Goal: Ask a question: Seek information or help from site administrators or community

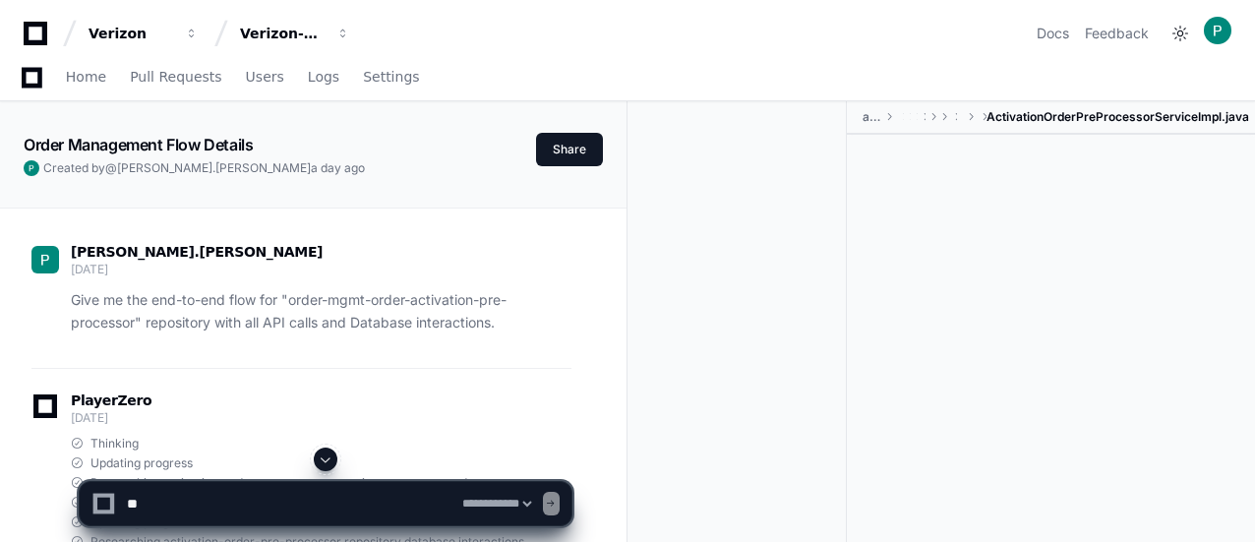
select select "*********"
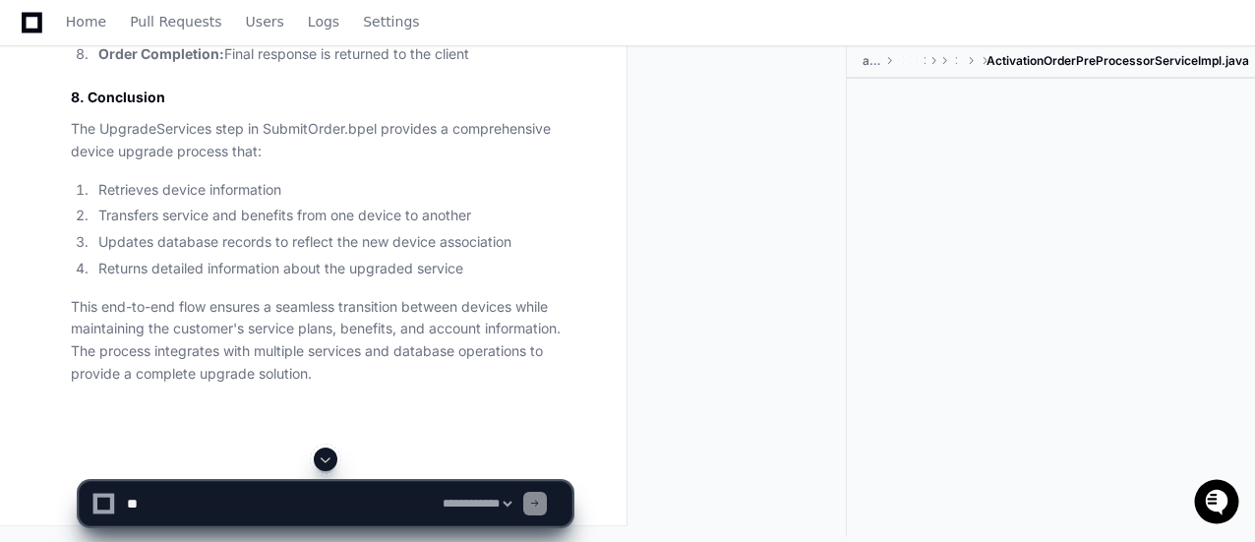
scroll to position [33793, 0]
click at [340, 496] on textarea at bounding box center [281, 503] width 316 height 43
click at [212, 498] on textarea at bounding box center [281, 503] width 316 height 43
paste textarea "**********"
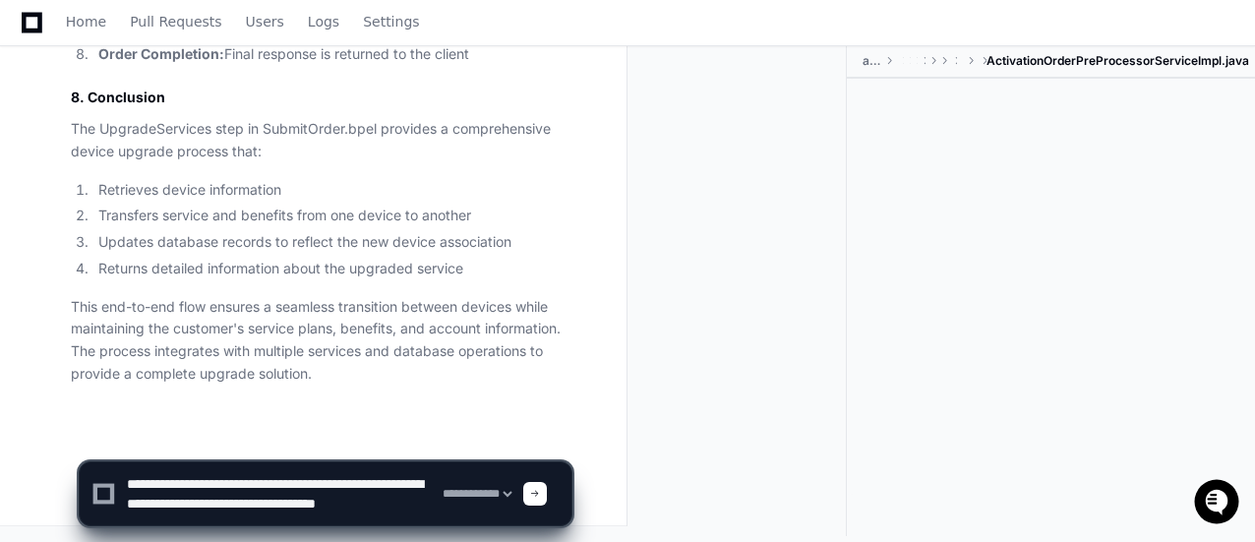
scroll to position [6, 0]
click at [209, 477] on textarea at bounding box center [281, 493] width 316 height 63
click at [373, 476] on textarea at bounding box center [281, 493] width 316 height 63
click at [349, 473] on textarea at bounding box center [281, 493] width 316 height 63
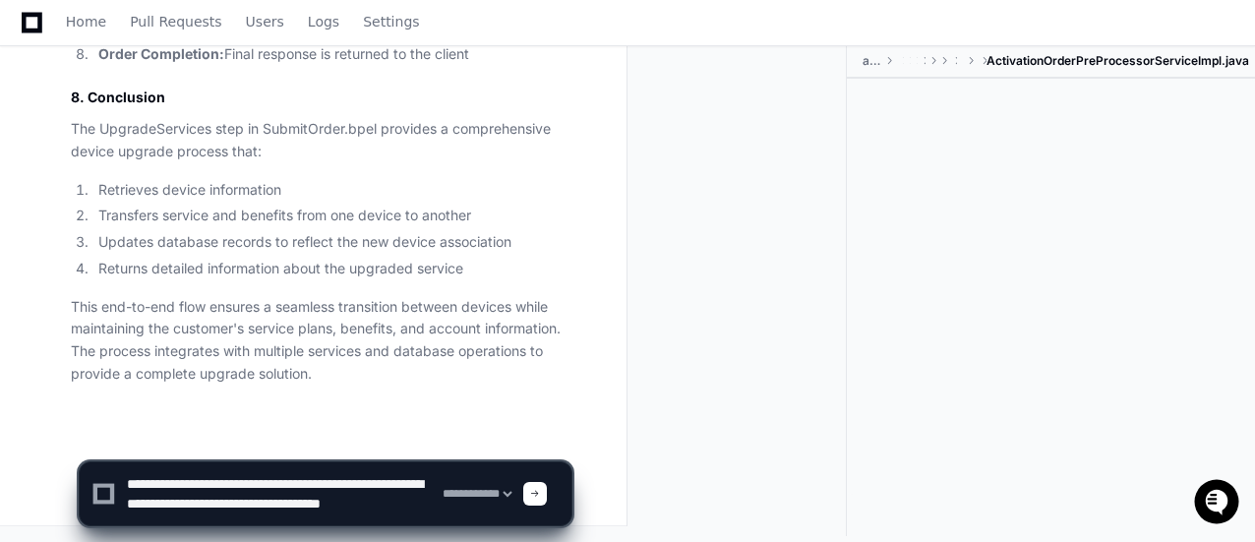
click at [349, 473] on textarea at bounding box center [281, 493] width 316 height 63
click at [252, 501] on textarea at bounding box center [281, 493] width 316 height 63
click at [360, 482] on textarea at bounding box center [281, 493] width 316 height 63
click at [400, 483] on textarea at bounding box center [281, 493] width 316 height 63
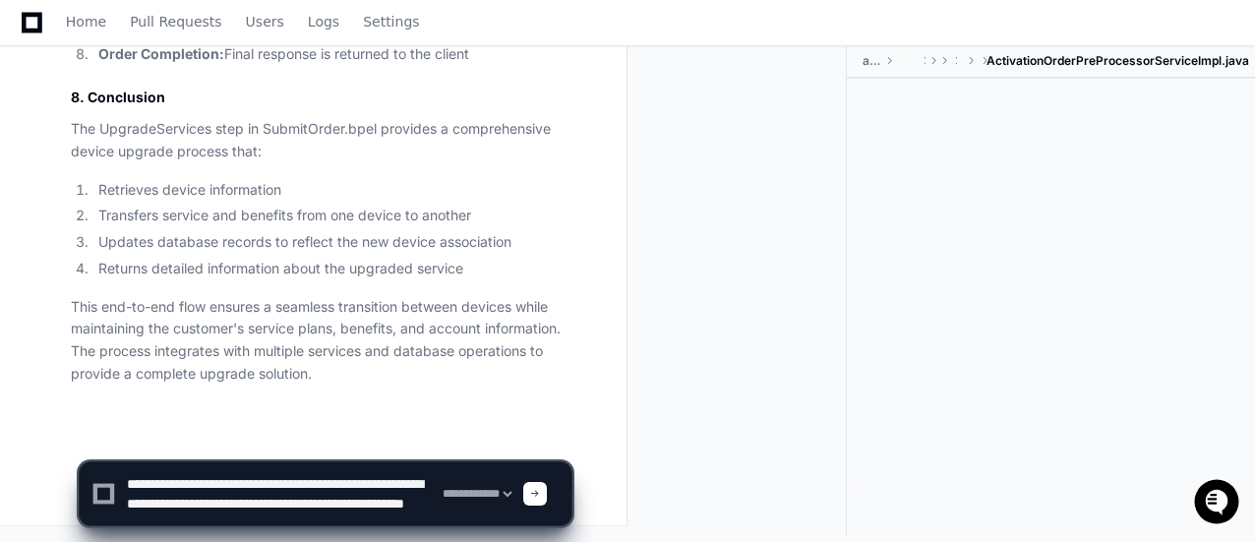
click at [327, 476] on textarea at bounding box center [281, 493] width 316 height 63
click at [393, 477] on textarea at bounding box center [281, 493] width 316 height 63
click at [238, 494] on textarea at bounding box center [281, 493] width 316 height 63
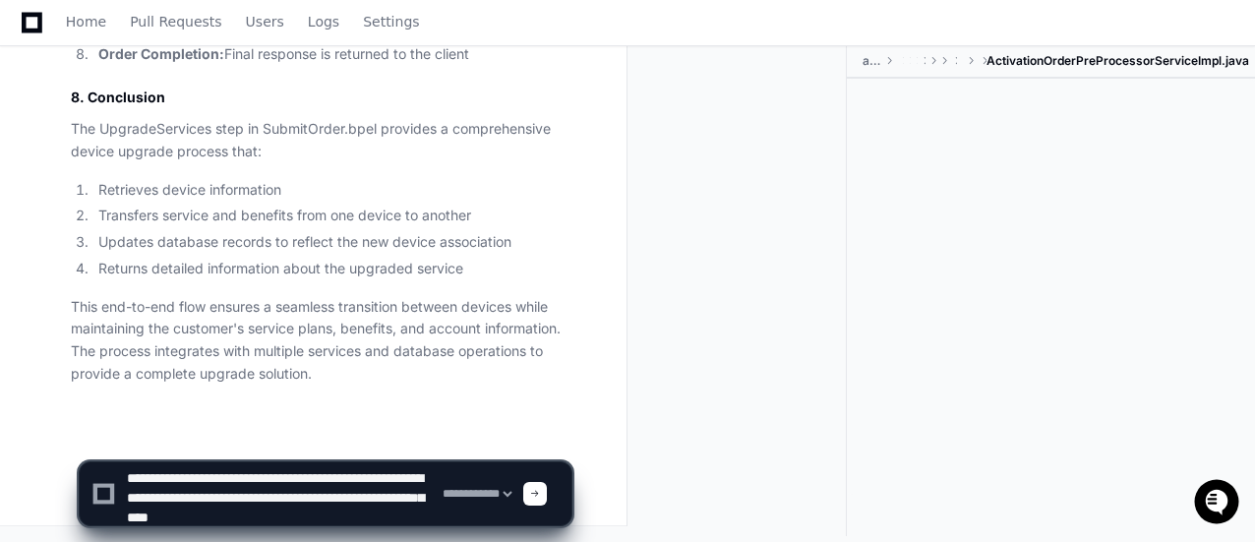
click at [364, 496] on textarea at bounding box center [281, 493] width 316 height 63
click at [348, 501] on textarea at bounding box center [281, 493] width 316 height 63
click at [288, 515] on textarea at bounding box center [281, 493] width 316 height 63
click at [262, 514] on textarea at bounding box center [281, 493] width 316 height 63
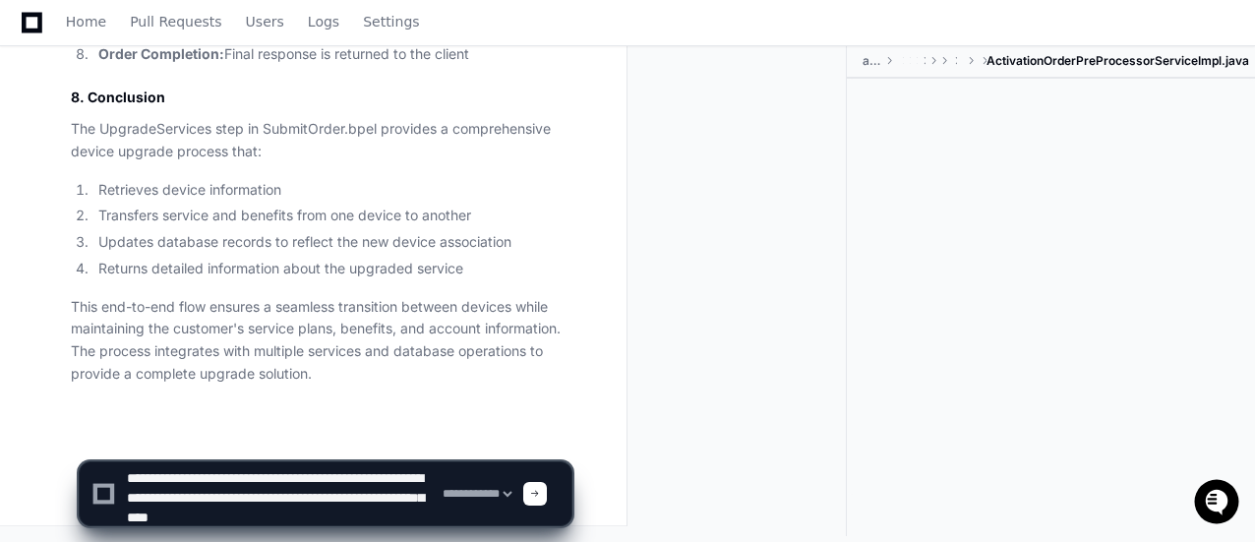
click at [262, 514] on textarea at bounding box center [281, 493] width 316 height 63
click at [252, 511] on textarea at bounding box center [281, 493] width 316 height 63
click at [242, 510] on textarea at bounding box center [281, 493] width 316 height 63
click at [279, 499] on textarea at bounding box center [281, 493] width 316 height 63
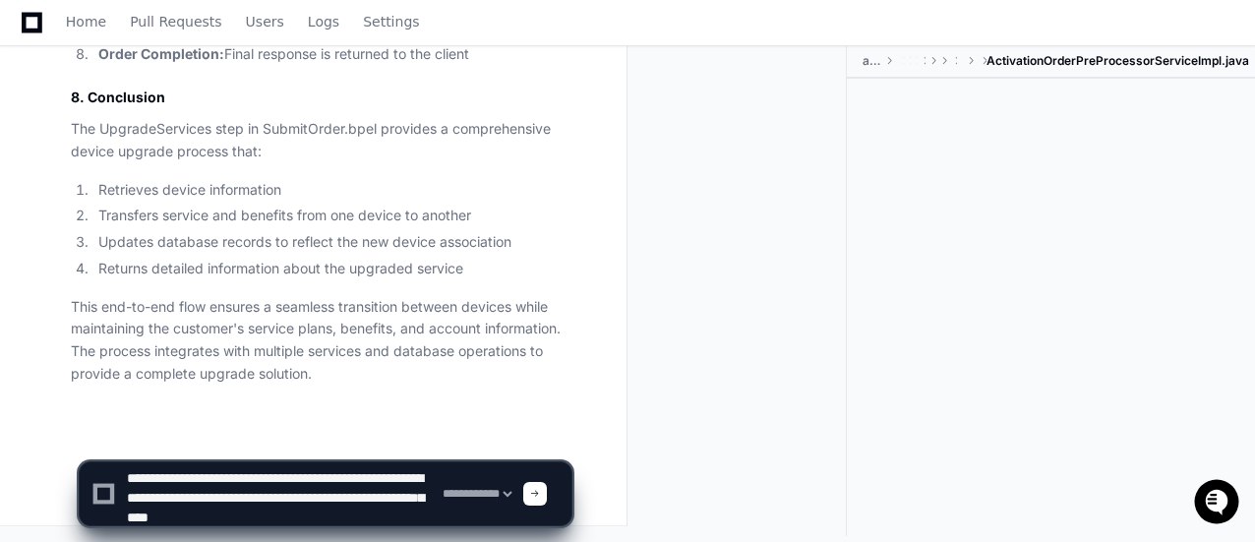
click at [246, 499] on textarea at bounding box center [281, 493] width 316 height 63
click at [326, 501] on textarea at bounding box center [281, 493] width 316 height 63
click at [280, 497] on textarea at bounding box center [281, 493] width 316 height 63
click at [407, 497] on textarea at bounding box center [281, 493] width 316 height 63
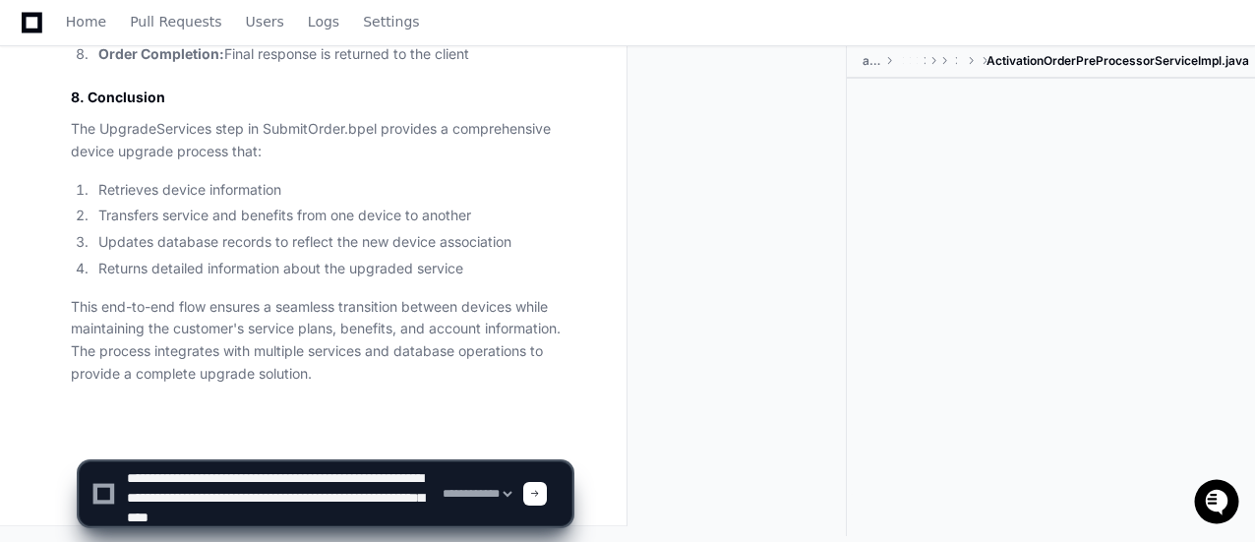
click at [365, 492] on textarea at bounding box center [281, 493] width 316 height 63
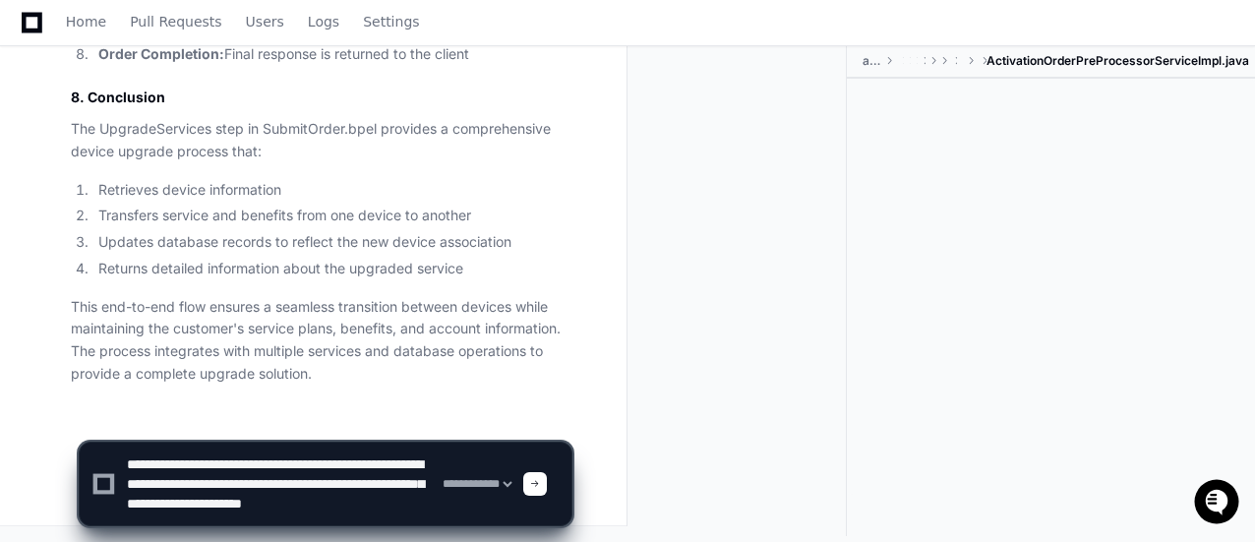
click at [181, 501] on textarea at bounding box center [281, 484] width 316 height 83
click at [411, 484] on textarea at bounding box center [281, 484] width 316 height 83
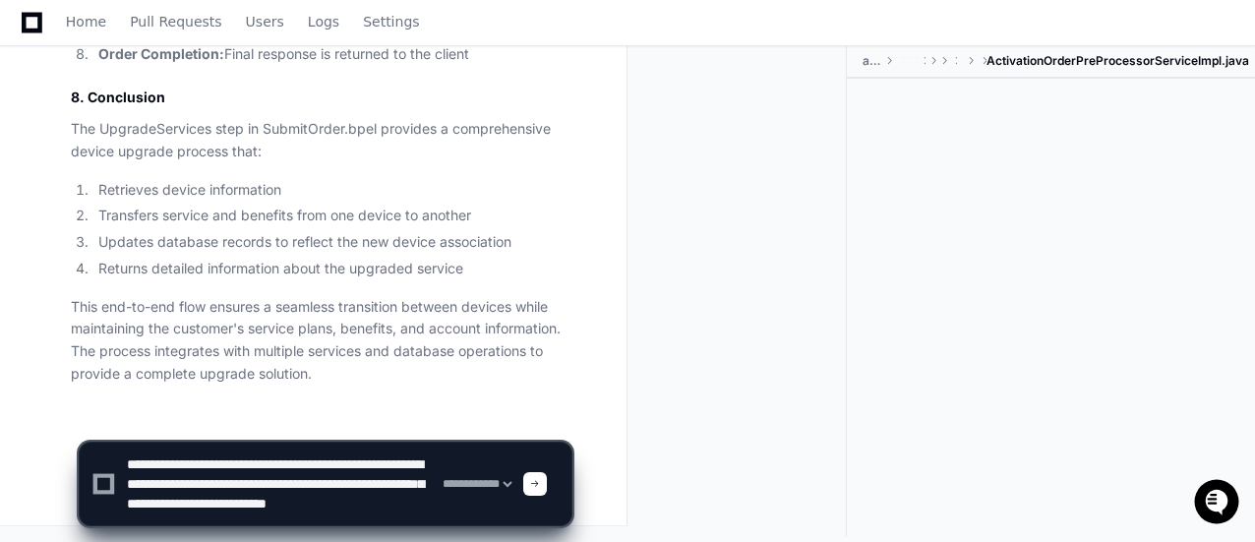
click at [247, 501] on textarea at bounding box center [281, 484] width 316 height 83
click at [282, 485] on textarea at bounding box center [281, 484] width 316 height 83
click at [275, 503] on textarea at bounding box center [281, 484] width 316 height 83
click at [156, 497] on textarea at bounding box center [281, 484] width 316 height 83
drag, startPoint x: 281, startPoint y: 484, endPoint x: 348, endPoint y: 483, distance: 66.9
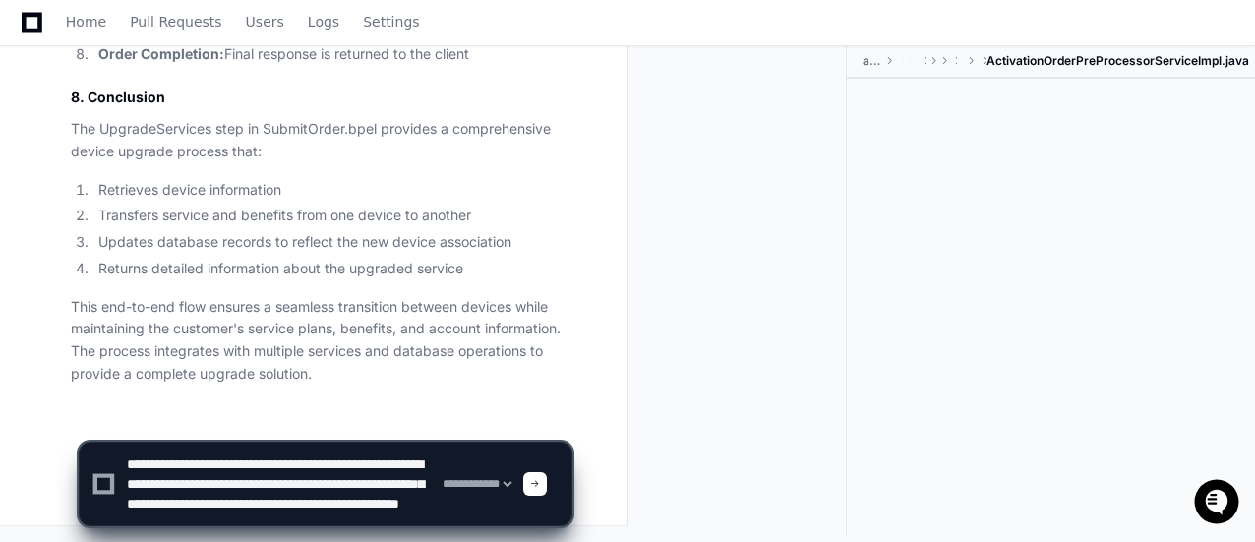
click at [348, 483] on textarea at bounding box center [281, 484] width 316 height 83
click at [329, 507] on textarea at bounding box center [281, 484] width 316 height 83
click at [376, 503] on textarea at bounding box center [281, 484] width 316 height 83
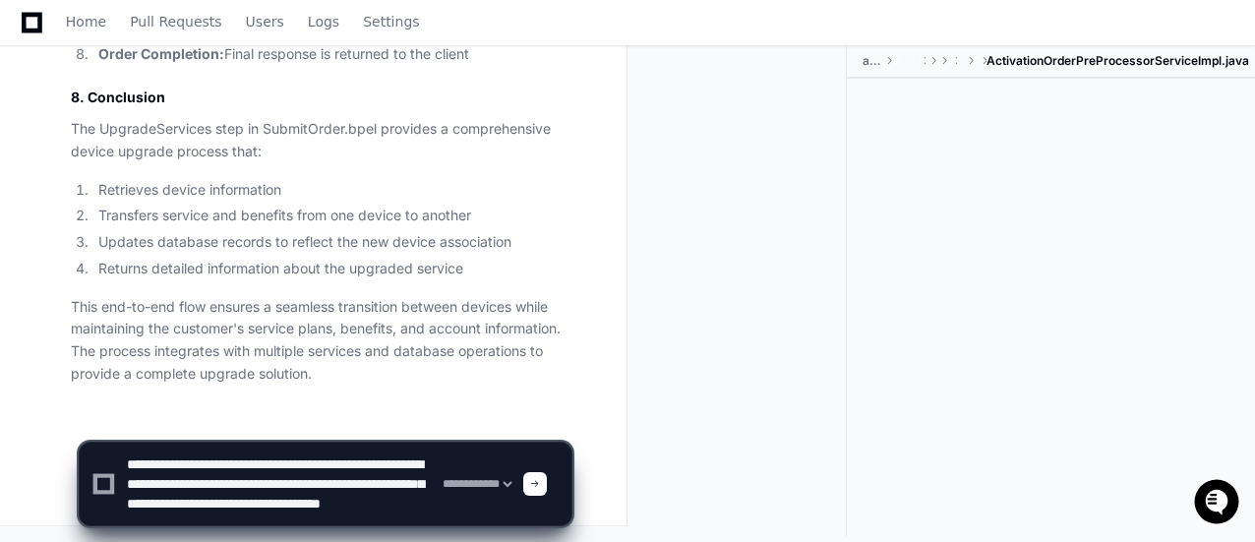
click at [157, 474] on textarea at bounding box center [281, 484] width 316 height 83
click at [386, 454] on textarea at bounding box center [281, 484] width 316 height 83
click at [310, 473] on textarea at bounding box center [281, 484] width 316 height 83
drag, startPoint x: 353, startPoint y: 480, endPoint x: 313, endPoint y: 477, distance: 40.4
click at [313, 477] on textarea at bounding box center [281, 484] width 316 height 83
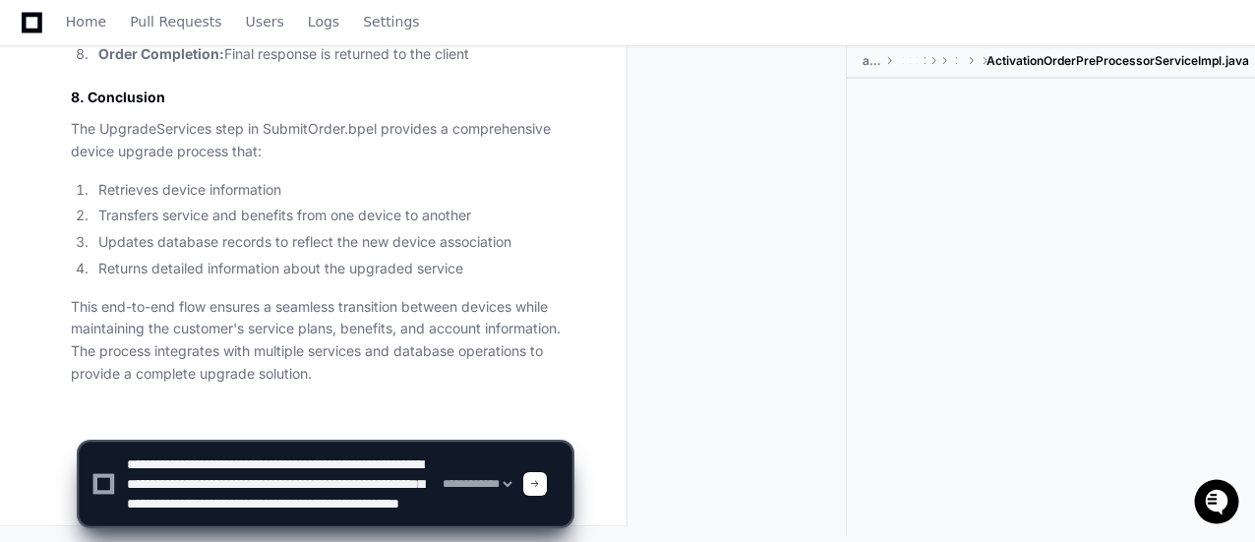
click at [348, 482] on textarea at bounding box center [281, 484] width 316 height 83
click at [239, 499] on textarea at bounding box center [281, 484] width 316 height 83
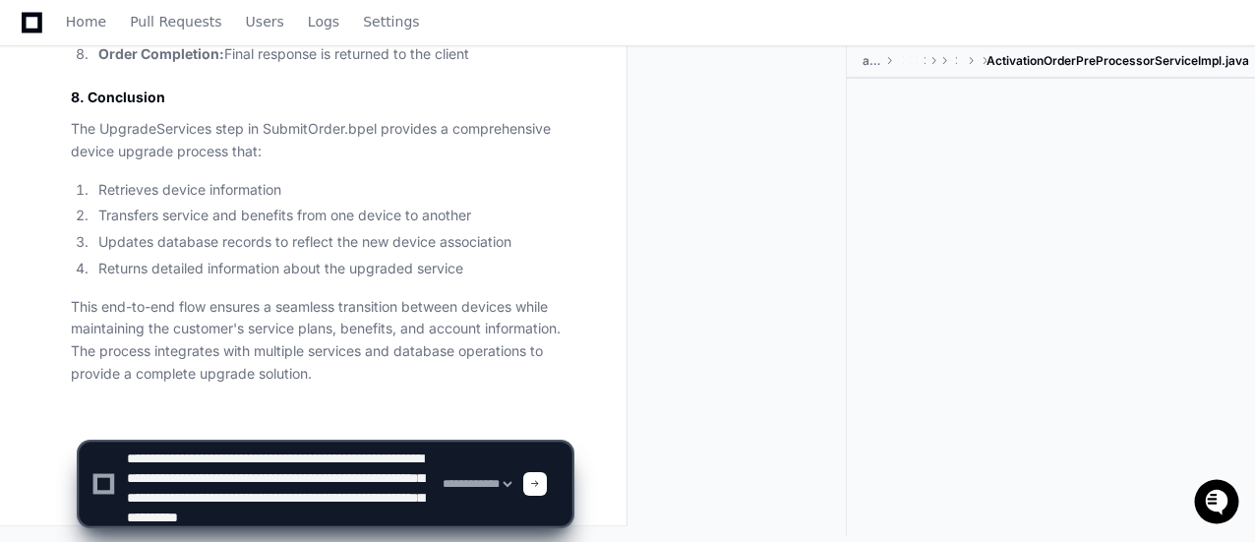
click at [356, 511] on textarea at bounding box center [281, 484] width 316 height 83
click at [264, 514] on textarea at bounding box center [281, 484] width 316 height 83
click at [423, 481] on textarea at bounding box center [281, 484] width 316 height 83
click at [515, 485] on select "**********" at bounding box center [477, 484] width 77 height 14
drag, startPoint x: 518, startPoint y: 485, endPoint x: 549, endPoint y: 483, distance: 30.6
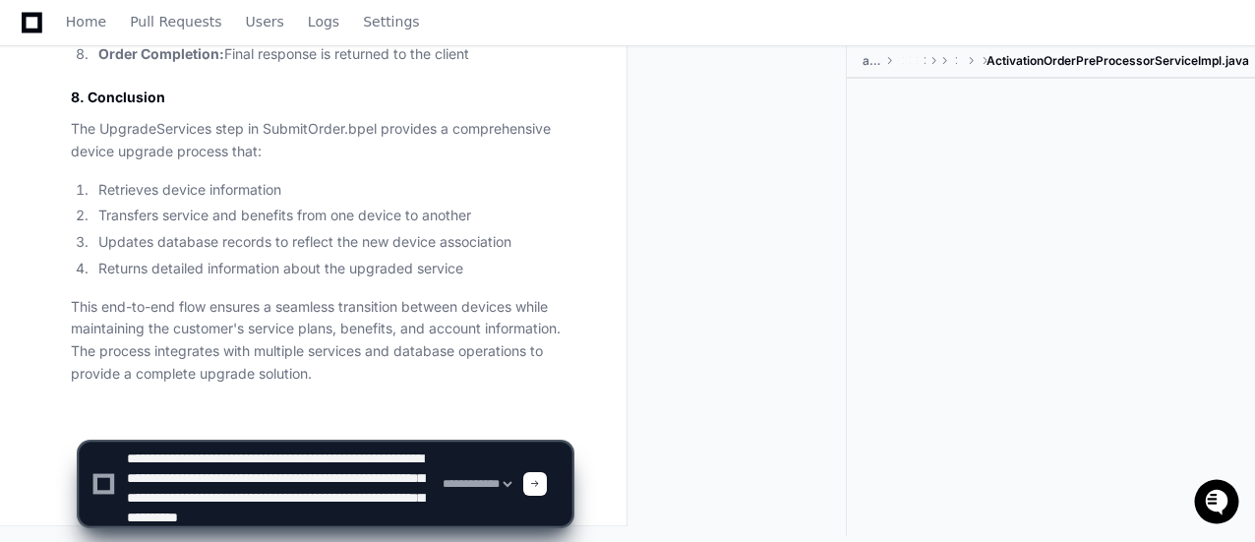
click at [515, 485] on select "**********" at bounding box center [477, 484] width 77 height 14
click at [375, 503] on textarea at bounding box center [281, 484] width 316 height 83
click at [413, 516] on textarea at bounding box center [281, 484] width 316 height 83
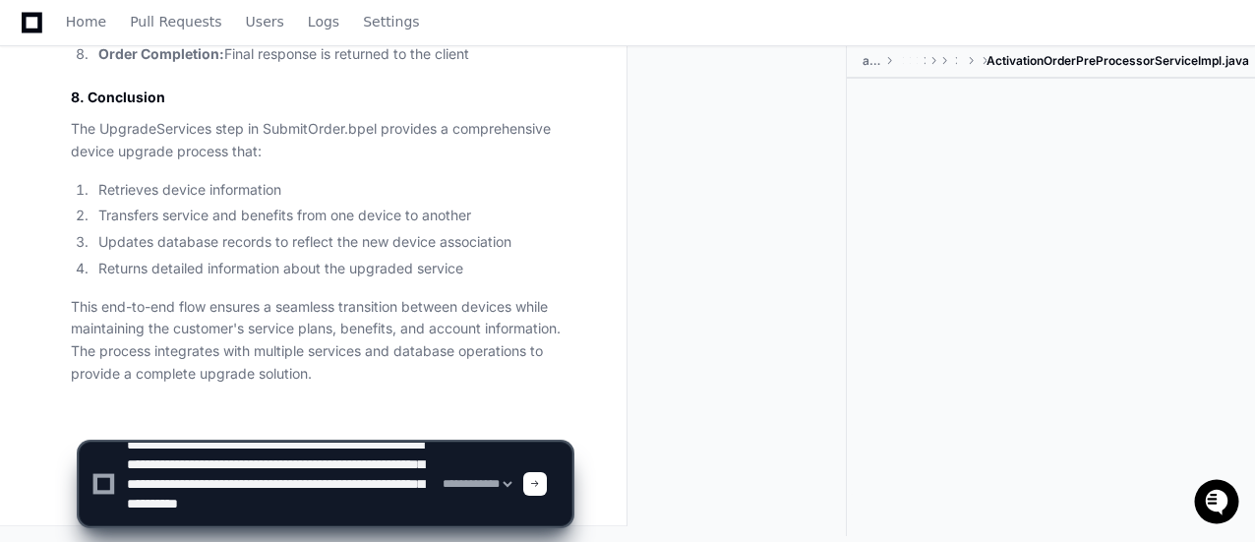
click at [273, 493] on textarea at bounding box center [281, 484] width 316 height 83
click at [270, 492] on textarea at bounding box center [281, 484] width 316 height 83
click at [274, 491] on textarea at bounding box center [281, 484] width 316 height 83
drag, startPoint x: 306, startPoint y: 498, endPoint x: 417, endPoint y: 501, distance: 111.2
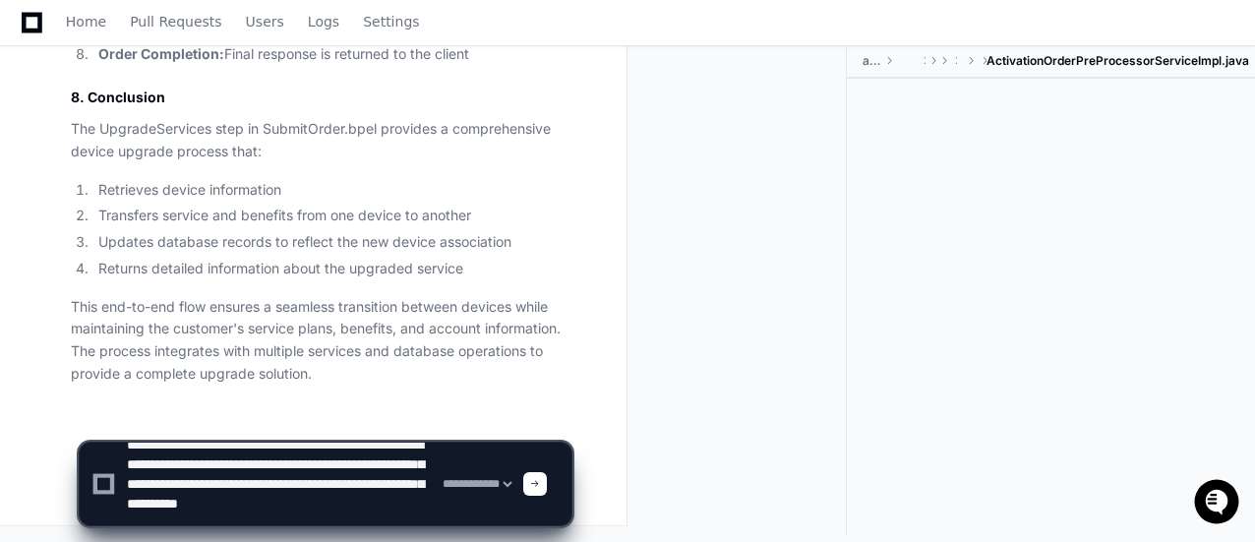
click at [417, 501] on textarea at bounding box center [281, 484] width 316 height 83
click at [287, 497] on textarea at bounding box center [281, 484] width 316 height 83
drag, startPoint x: 167, startPoint y: 514, endPoint x: 308, endPoint y: 484, distance: 143.7
click at [308, 484] on textarea at bounding box center [281, 484] width 316 height 83
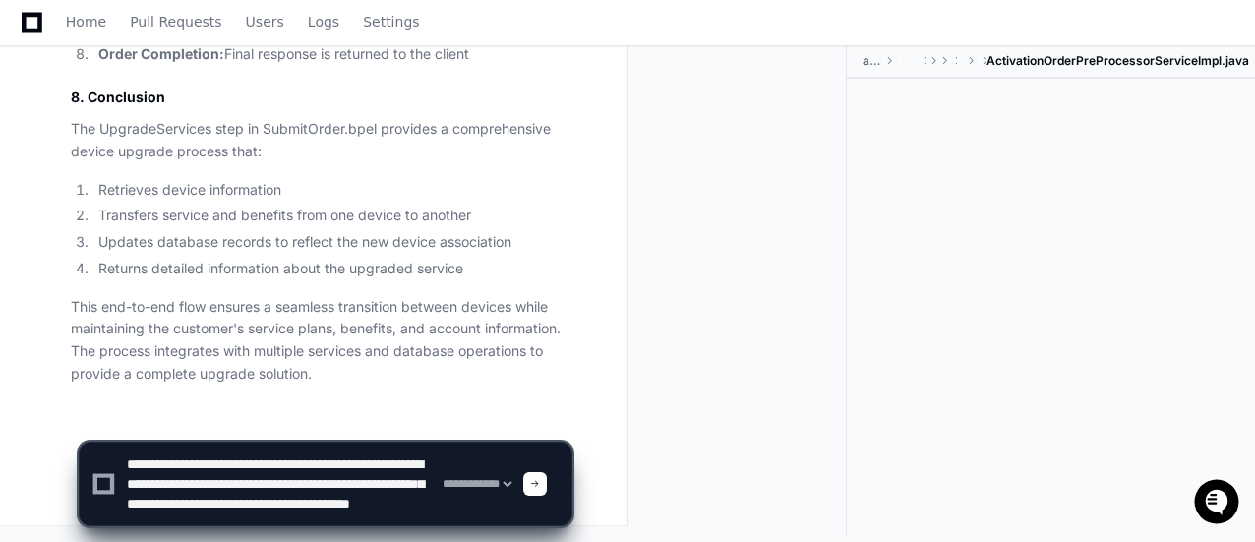
click at [217, 504] on textarea at bounding box center [281, 484] width 316 height 83
paste textarea "**********"
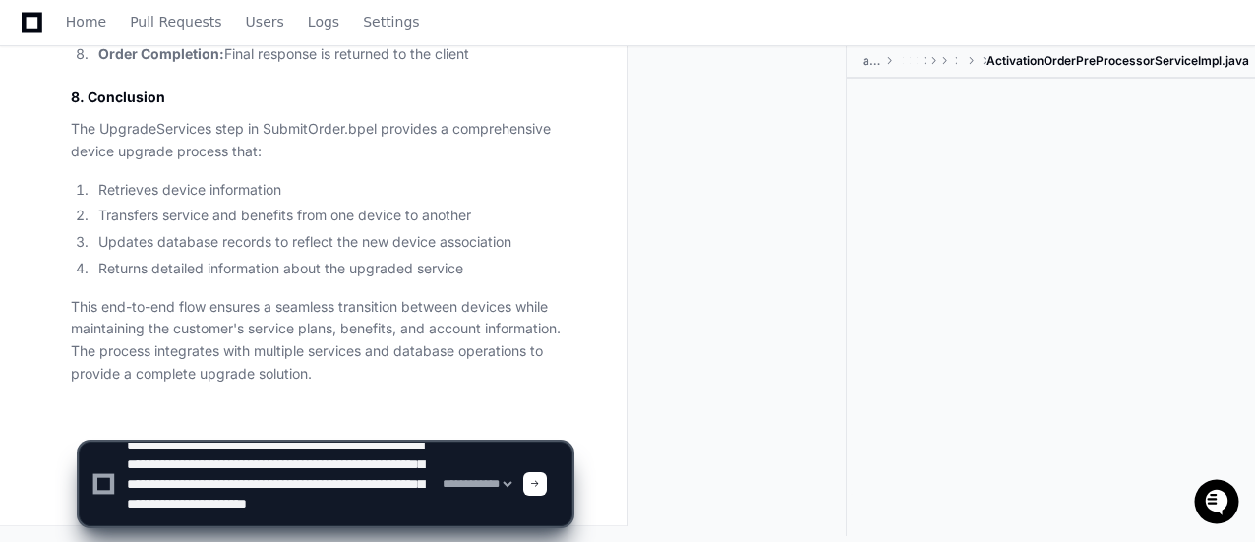
drag, startPoint x: 378, startPoint y: 507, endPoint x: 333, endPoint y: 503, distance: 45.4
click at [333, 503] on textarea at bounding box center [281, 484] width 316 height 83
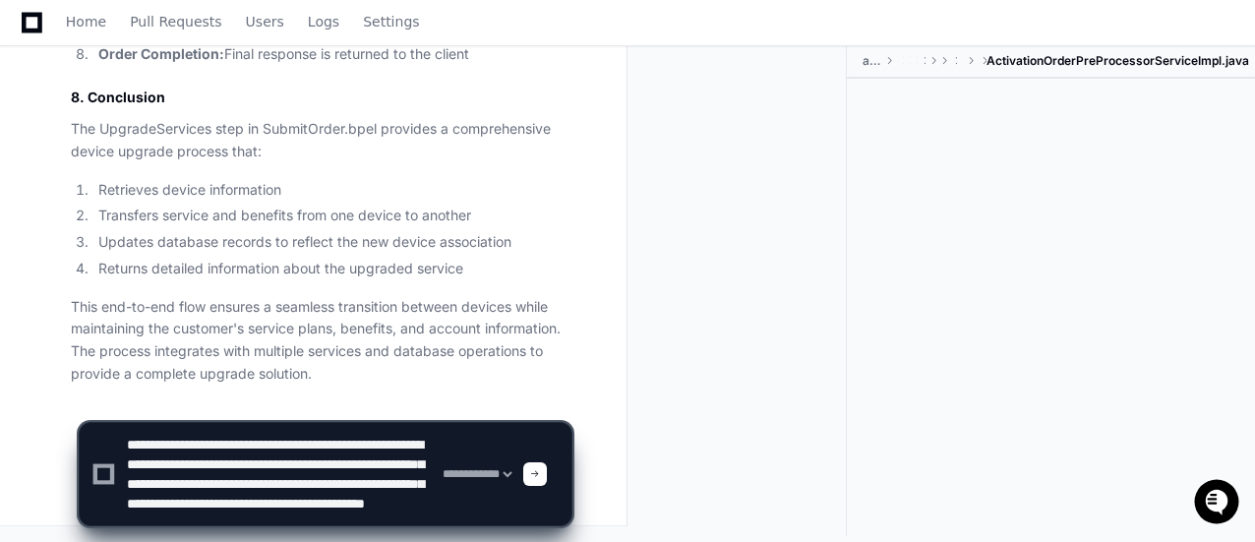
scroll to position [0, 0]
drag, startPoint x: 279, startPoint y: 509, endPoint x: 120, endPoint y: 434, distance: 176.0
click at [120, 434] on div "**********" at bounding box center [325, 474] width 468 height 102
click at [250, 469] on textarea at bounding box center [281, 474] width 316 height 102
click at [324, 482] on textarea at bounding box center [281, 474] width 316 height 102
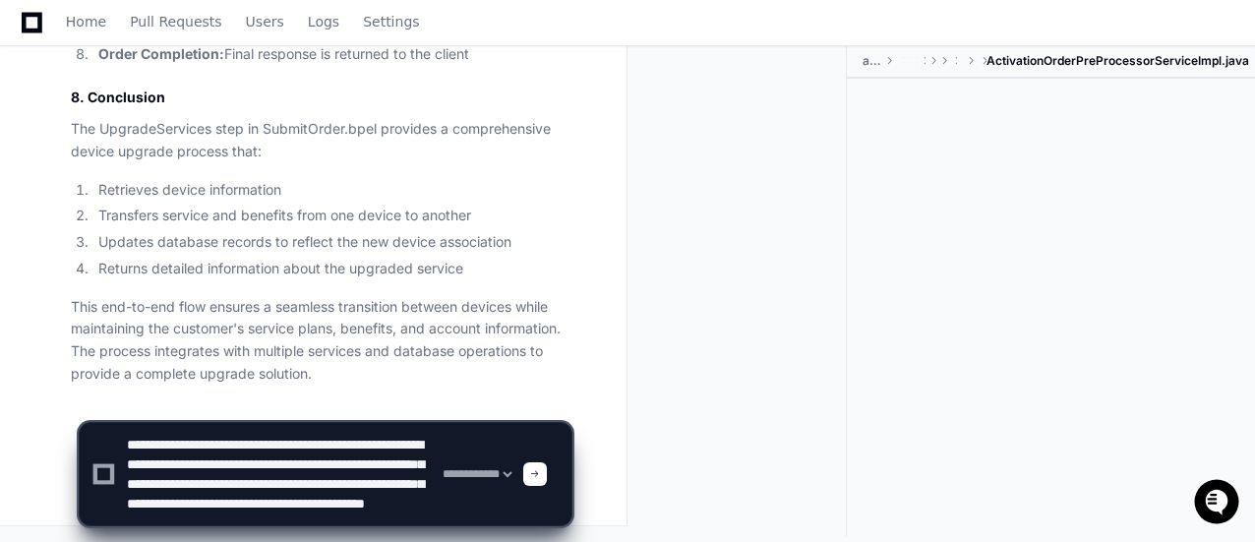
scroll to position [39, 0]
drag, startPoint x: 127, startPoint y: 496, endPoint x: 288, endPoint y: 517, distance: 162.8
click at [288, 517] on textarea at bounding box center [281, 474] width 316 height 102
click at [313, 506] on textarea at bounding box center [281, 474] width 316 height 102
drag, startPoint x: 266, startPoint y: 465, endPoint x: 433, endPoint y: 467, distance: 167.3
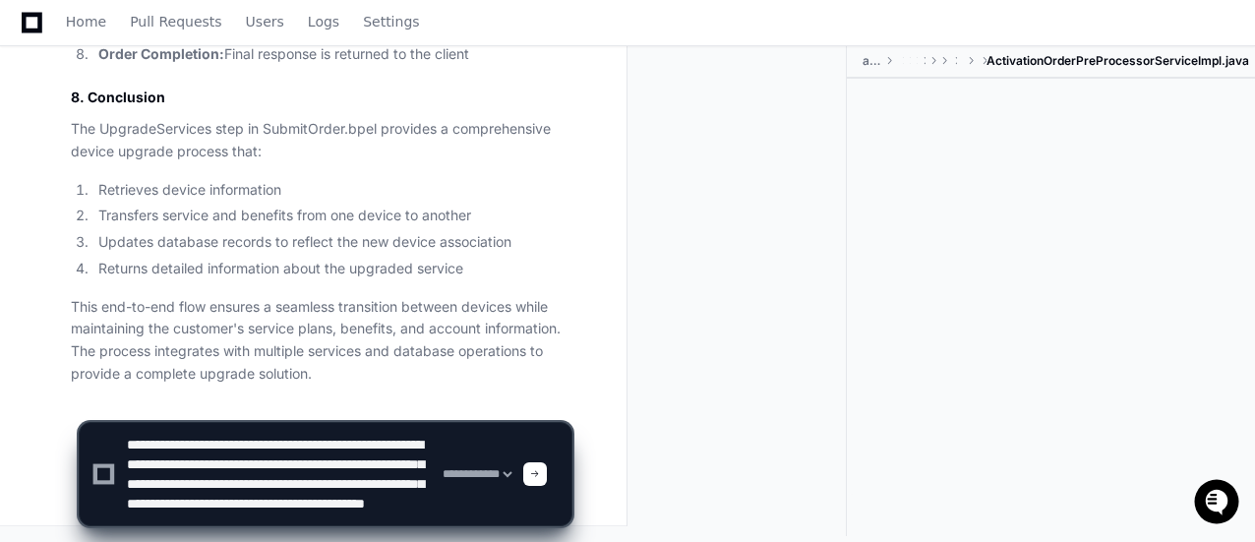
click at [433, 467] on textarea at bounding box center [281, 474] width 316 height 102
click at [257, 494] on textarea at bounding box center [281, 474] width 316 height 102
click at [274, 507] on textarea at bounding box center [281, 474] width 316 height 102
click at [392, 485] on textarea at bounding box center [281, 474] width 316 height 102
click at [375, 485] on textarea at bounding box center [281, 474] width 316 height 102
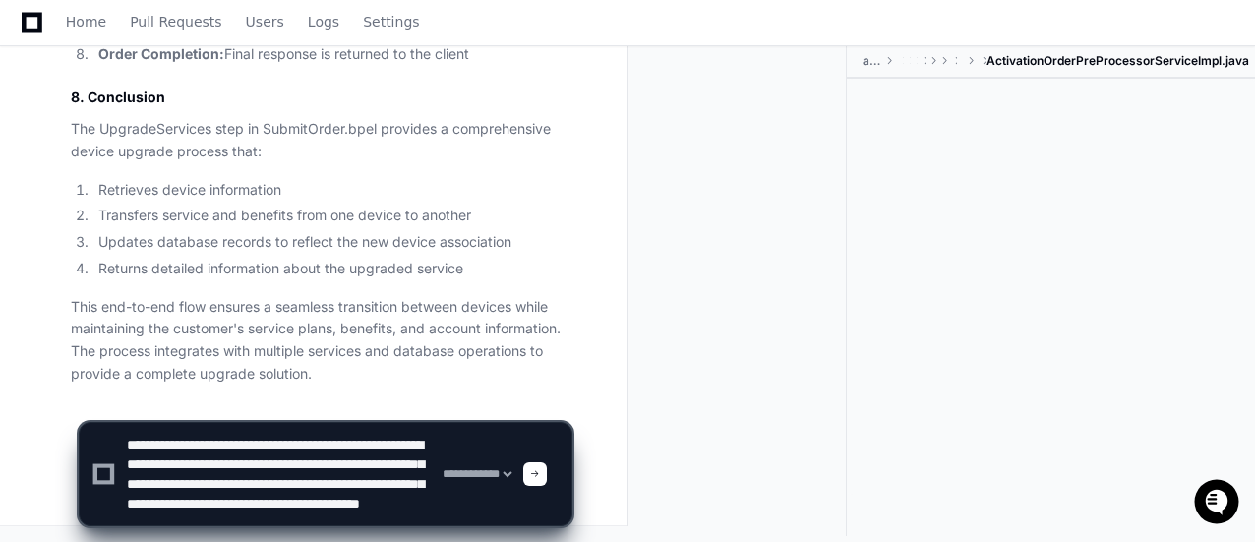
click at [279, 509] on textarea at bounding box center [281, 474] width 316 height 102
click at [295, 509] on textarea at bounding box center [281, 474] width 316 height 102
type textarea "**********"
click at [540, 475] on span at bounding box center [535, 474] width 10 height 10
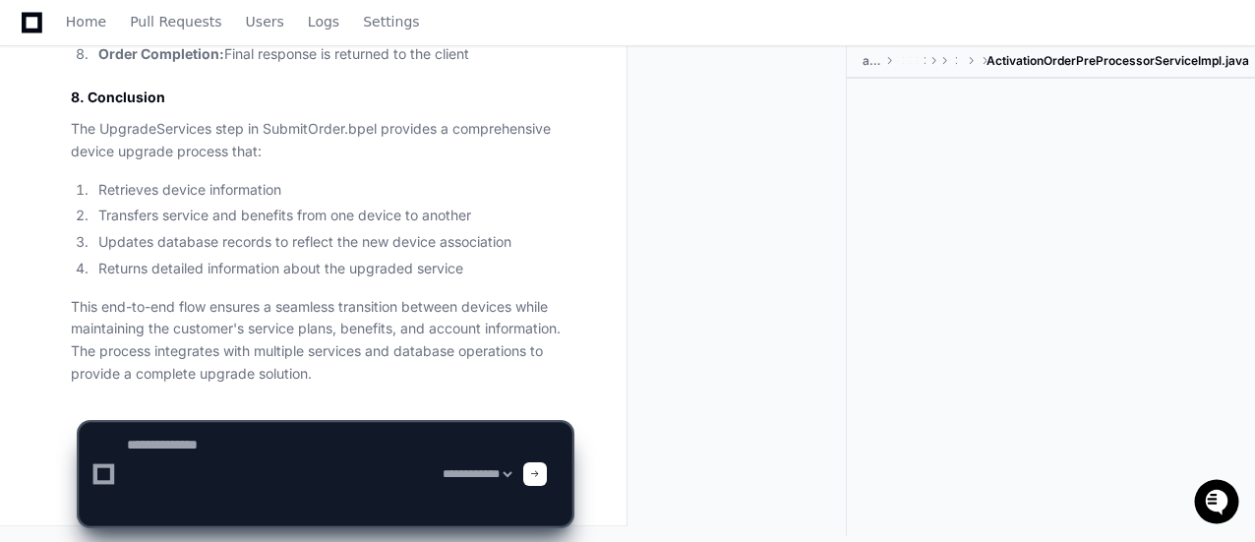
scroll to position [0, 0]
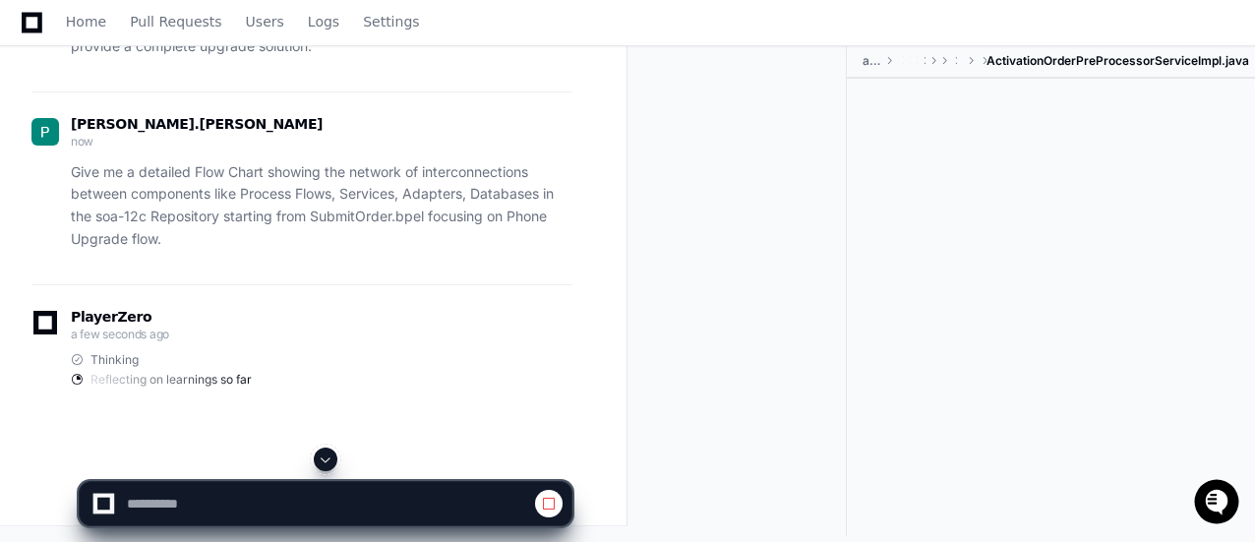
select select "*********"
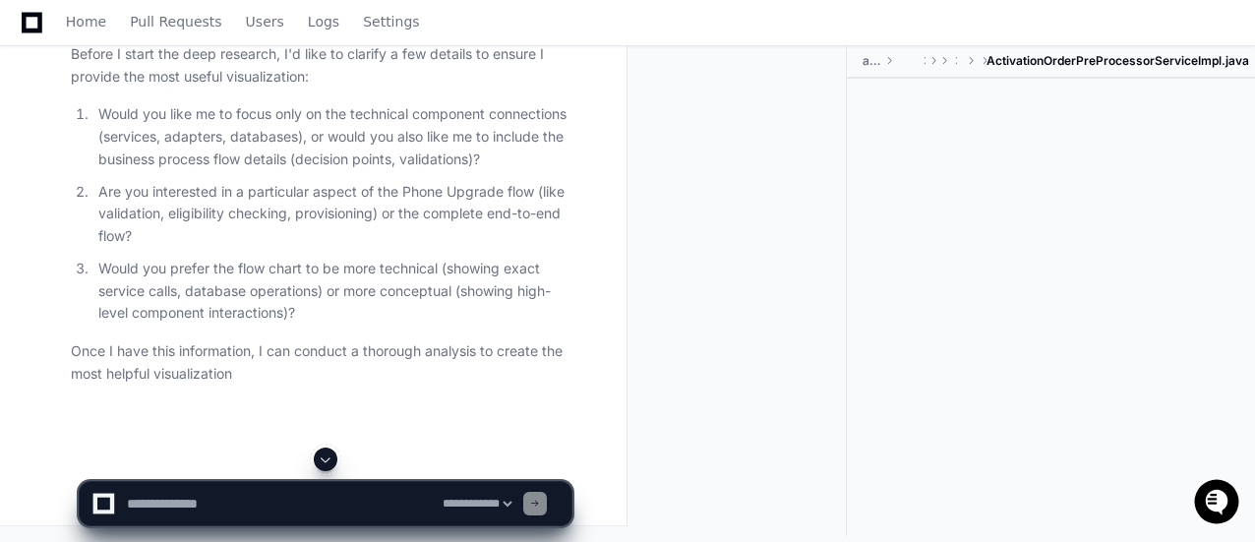
click at [329, 458] on span at bounding box center [326, 460] width 16 height 16
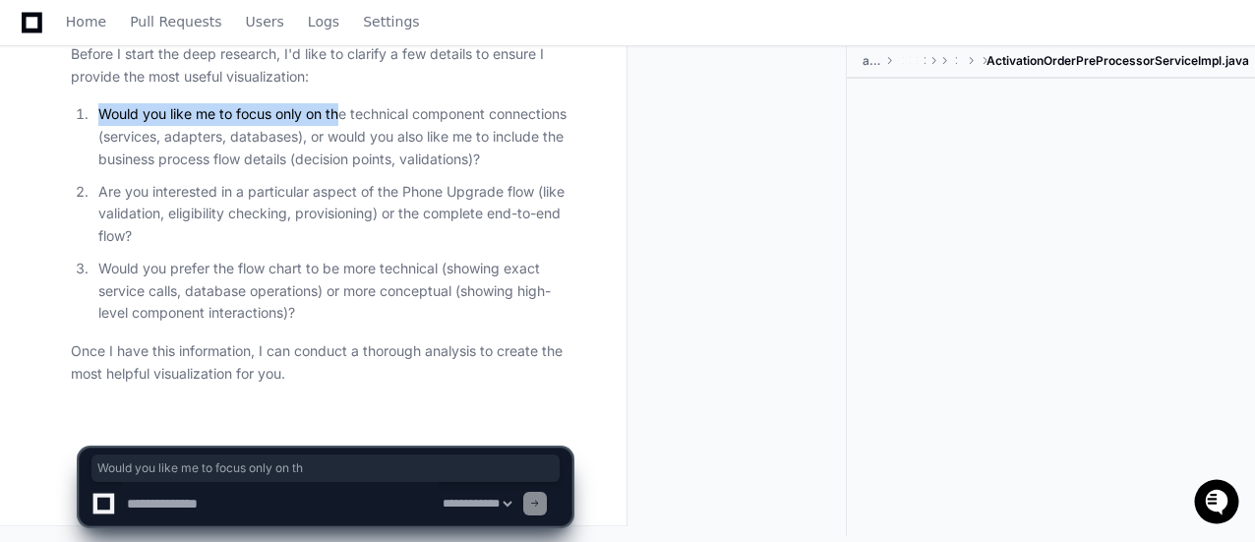
drag, startPoint x: 99, startPoint y: 111, endPoint x: 340, endPoint y: 121, distance: 241.2
click at [340, 121] on p "Would you like me to focus only on the technical component connections (service…" at bounding box center [334, 136] width 473 height 67
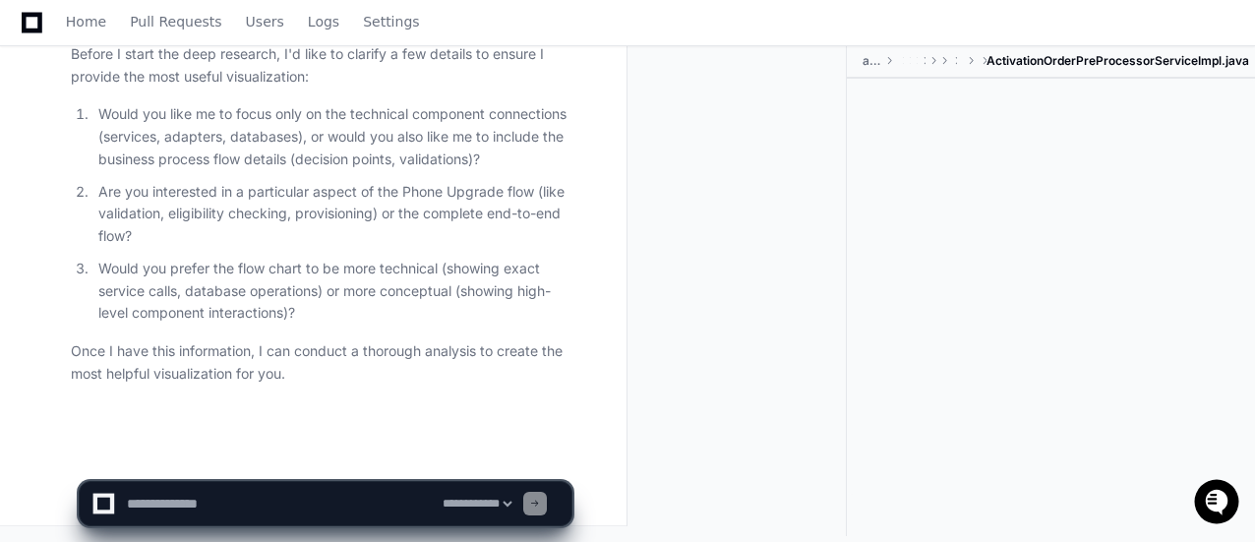
click at [508, 154] on p "Would you like me to focus only on the technical component connections (service…" at bounding box center [334, 136] width 473 height 67
click at [169, 504] on textarea at bounding box center [281, 503] width 316 height 43
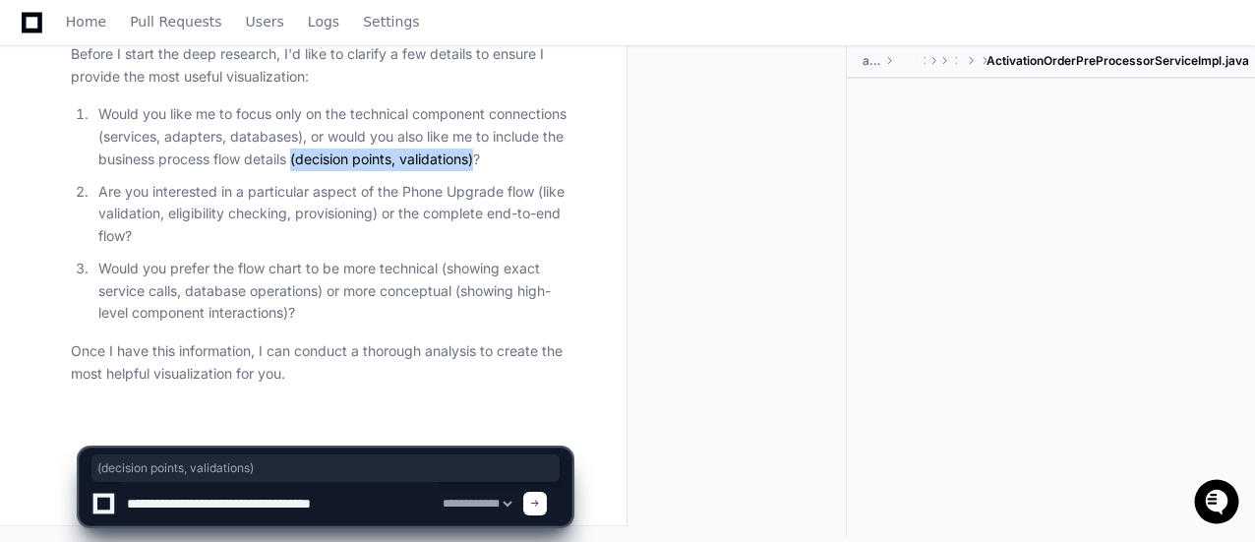
drag, startPoint x: 294, startPoint y: 161, endPoint x: 480, endPoint y: 166, distance: 186.0
click at [480, 166] on p "Would you like me to focus only on the technical component connections (service…" at bounding box center [334, 136] width 473 height 67
copy p "(decision points, validations)"
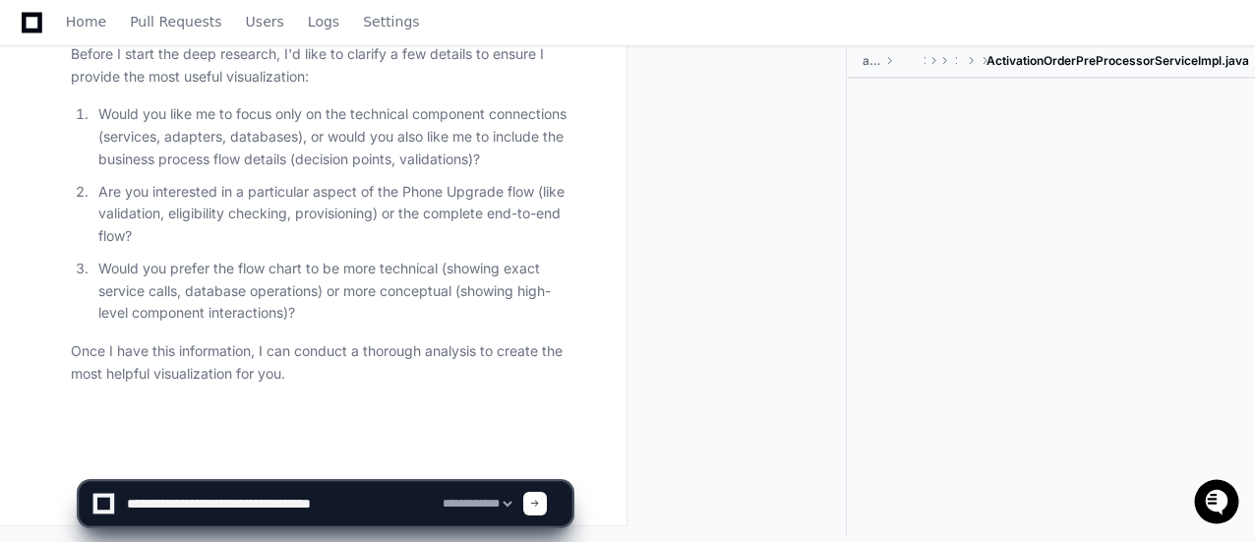
click at [389, 509] on textarea at bounding box center [281, 503] width 316 height 43
paste textarea "**********"
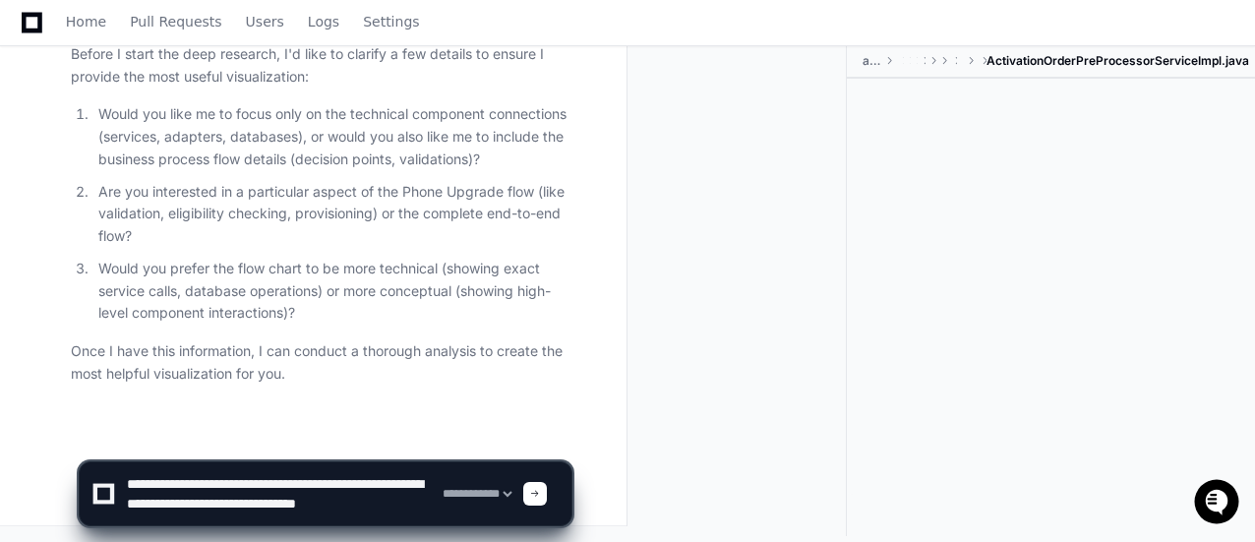
scroll to position [6, 0]
click at [372, 501] on textarea at bounding box center [281, 493] width 316 height 63
click at [272, 514] on textarea at bounding box center [281, 493] width 316 height 63
click at [315, 517] on textarea at bounding box center [281, 493] width 316 height 63
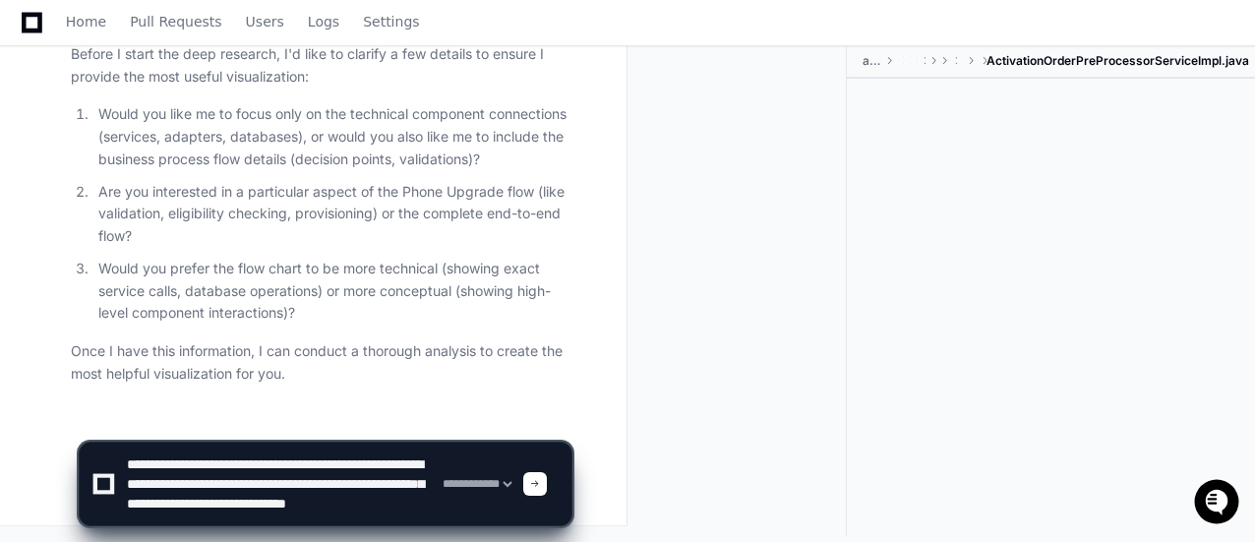
click at [287, 519] on textarea at bounding box center [281, 484] width 316 height 83
type textarea "**********"
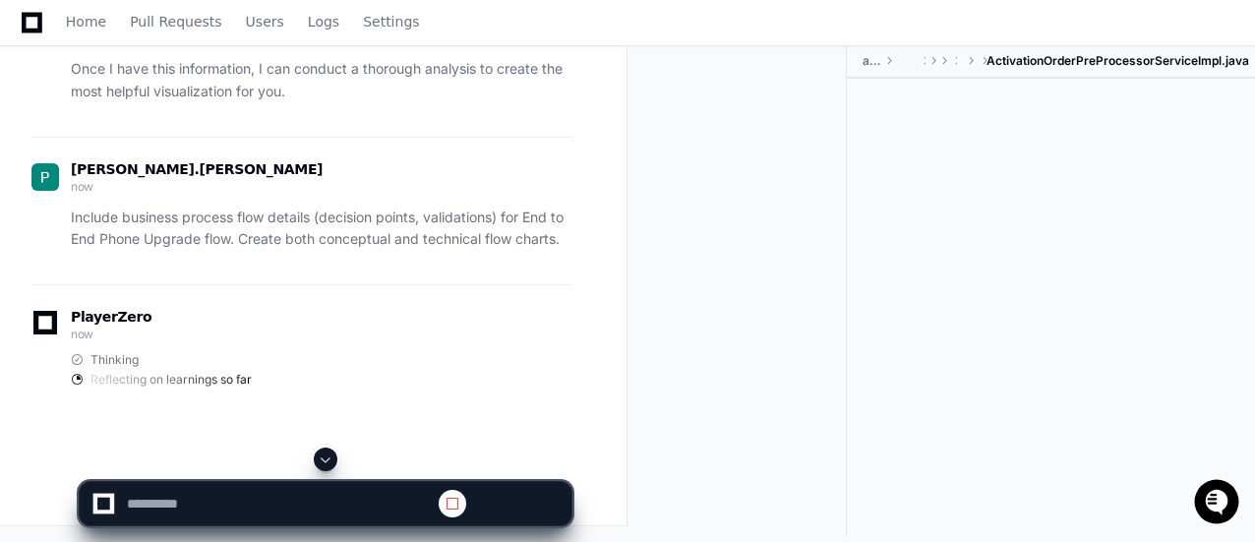
scroll to position [0, 0]
click at [324, 461] on span at bounding box center [326, 460] width 16 height 16
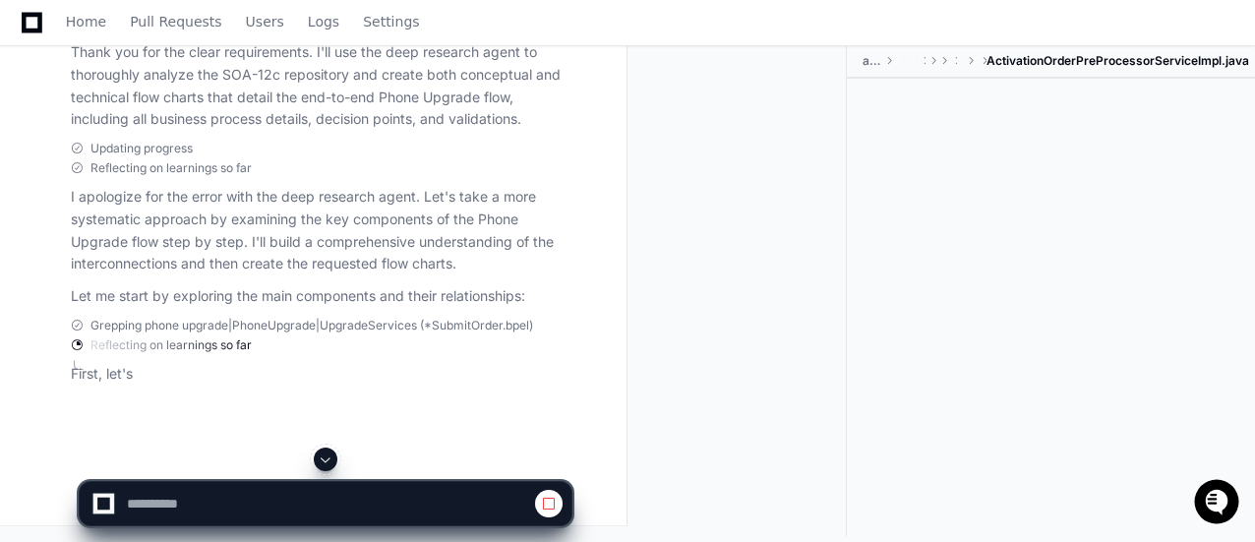
click at [326, 461] on span at bounding box center [326, 460] width 16 height 16
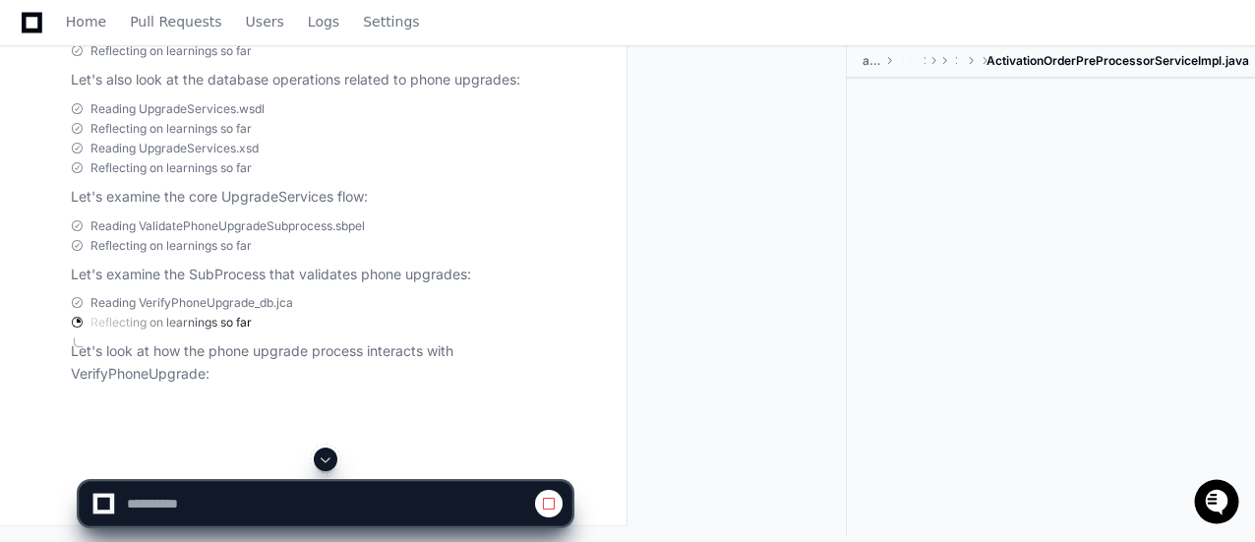
click at [326, 458] on span at bounding box center [326, 460] width 16 height 16
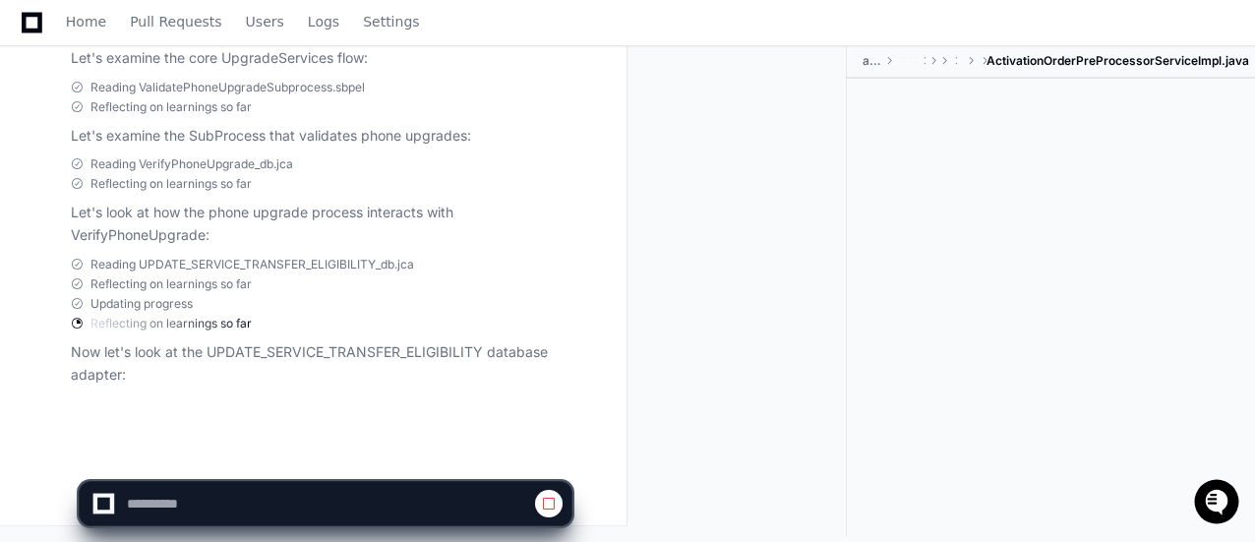
select select "*********"
